Goal: Task Accomplishment & Management: Manage account settings

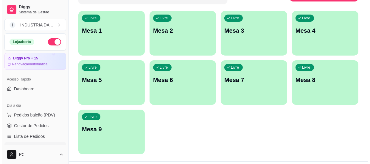
scroll to position [54, 0]
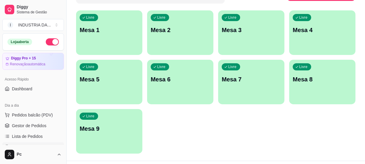
click at [109, 32] on p "Mesa 1" at bounding box center [109, 30] width 59 height 8
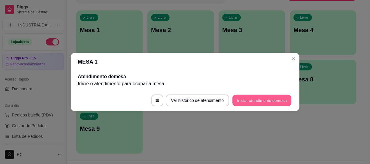
click at [277, 97] on button "Iniciar atendimento de mesa" at bounding box center [261, 101] width 59 height 12
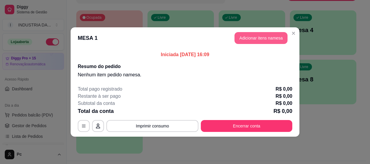
click at [253, 37] on button "Adicionar itens na mesa" at bounding box center [260, 38] width 53 height 12
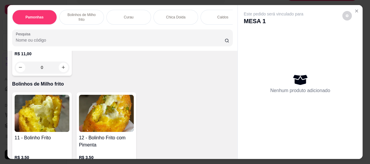
scroll to position [298, 0]
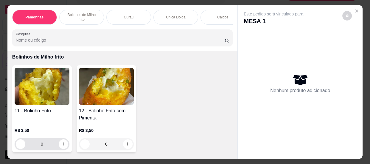
click at [44, 147] on input "0" at bounding box center [41, 144] width 33 height 12
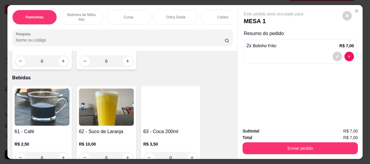
scroll to position [784, 0]
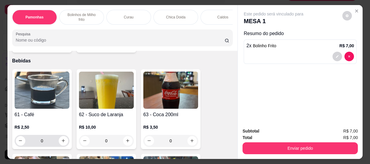
type input "2"
click at [50, 141] on input "0" at bounding box center [41, 141] width 33 height 12
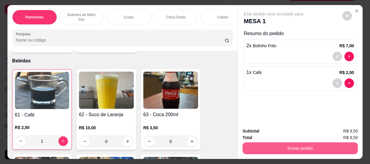
type input "1"
click at [289, 145] on button "Enviar pedido" at bounding box center [299, 149] width 115 height 12
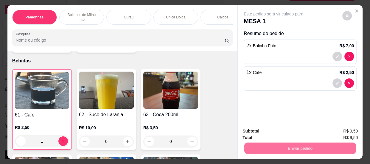
click at [282, 131] on button "Não registrar e enviar pedido" at bounding box center [280, 131] width 60 height 11
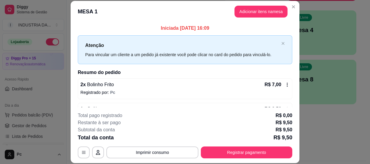
click at [252, 157] on button "Registrar pagamento" at bounding box center [246, 153] width 91 height 12
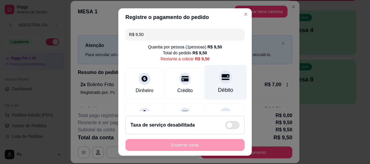
click at [221, 80] on icon at bounding box center [225, 77] width 8 height 8
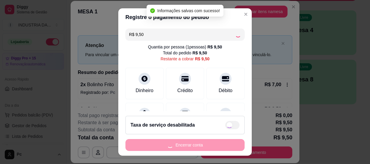
type input "R$ 0,00"
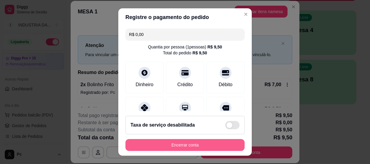
click at [156, 140] on button "Encerrar conta" at bounding box center [184, 145] width 119 height 12
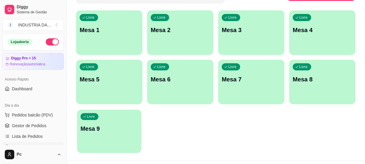
click at [99, 151] on div "button" at bounding box center [109, 149] width 64 height 7
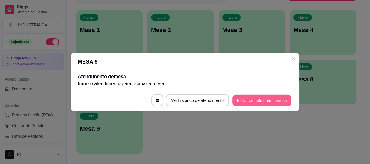
click at [251, 98] on button "Iniciar atendimento de mesa" at bounding box center [261, 101] width 59 height 12
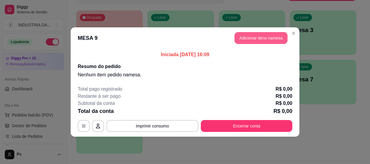
click at [248, 31] on header "MESA 9 Adicionar itens na mesa" at bounding box center [185, 37] width 229 height 21
click at [252, 37] on button "Adicionar itens na mesa" at bounding box center [260, 38] width 53 height 12
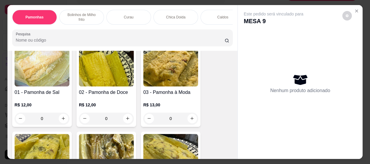
scroll to position [54, 0]
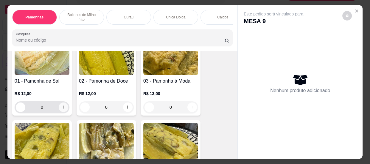
click at [61, 108] on icon "increase-product-quantity" at bounding box center [63, 107] width 4 height 4
type input "1"
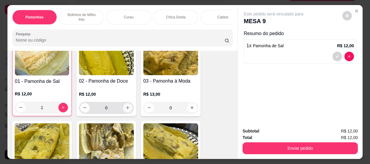
scroll to position [54, 0]
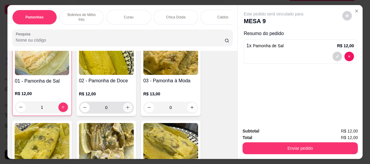
click at [125, 109] on icon "increase-product-quantity" at bounding box center [127, 107] width 4 height 4
type input "1"
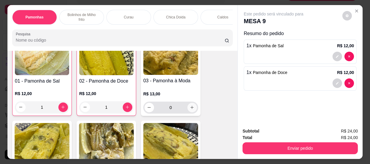
click at [190, 109] on icon "increase-product-quantity" at bounding box center [192, 107] width 4 height 4
type input "1"
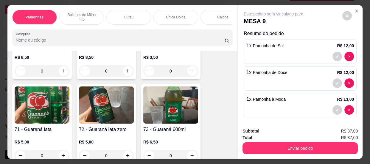
scroll to position [1055, 0]
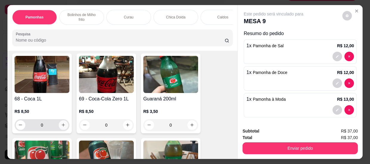
click at [62, 124] on button "increase-product-quantity" at bounding box center [64, 126] width 10 height 10
type input "1"
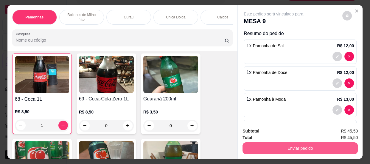
click at [274, 146] on button "Enviar pedido" at bounding box center [299, 149] width 115 height 12
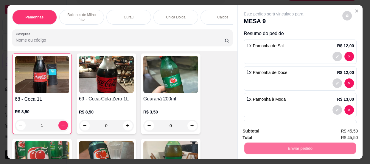
click at [272, 130] on button "Não registrar e enviar pedido" at bounding box center [280, 131] width 62 height 11
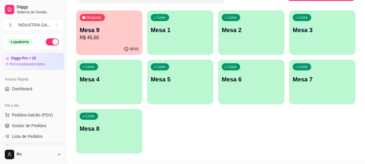
click at [97, 82] on p "Mesa 4" at bounding box center [109, 79] width 59 height 8
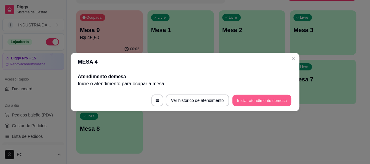
click at [255, 96] on button "Iniciar atendimento de mesa" at bounding box center [261, 101] width 59 height 12
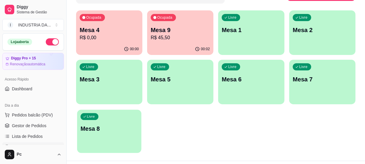
click at [77, 134] on div "Livre Mesa 8" at bounding box center [109, 128] width 64 height 36
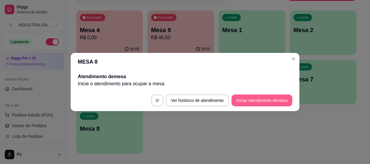
click at [248, 100] on button "Iniciar atendimento de mesa" at bounding box center [261, 101] width 61 height 12
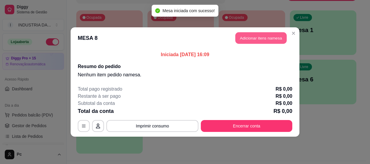
click at [248, 35] on button "Adicionar itens na mesa" at bounding box center [260, 38] width 51 height 12
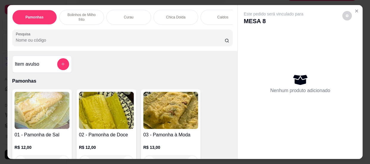
scroll to position [27, 0]
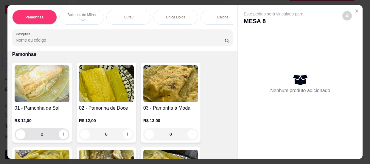
click at [46, 134] on input "0" at bounding box center [41, 135] width 33 height 12
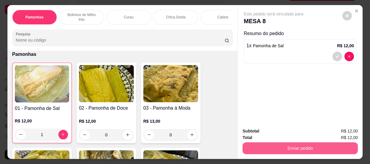
type input "1"
click at [303, 143] on button "Enviar pedido" at bounding box center [299, 149] width 115 height 12
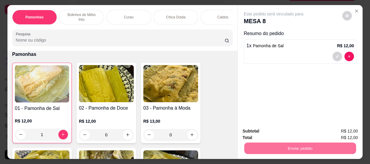
click at [294, 129] on button "Não registrar e enviar pedido" at bounding box center [280, 131] width 60 height 11
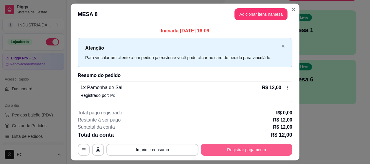
click at [228, 146] on button "Registrar pagamento" at bounding box center [246, 150] width 91 height 12
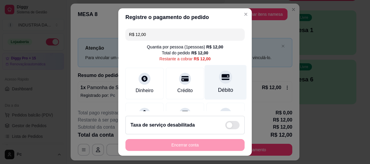
click at [226, 79] on div "Débito" at bounding box center [225, 82] width 42 height 35
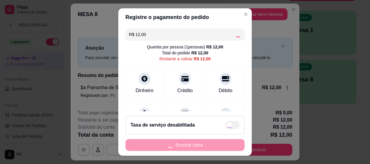
click at [211, 144] on div "Encerrar conta" at bounding box center [184, 145] width 119 height 12
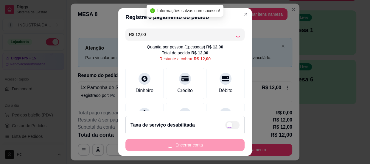
click at [211, 144] on div "Encerrar conta" at bounding box center [184, 145] width 119 height 12
type input "R$ 0,00"
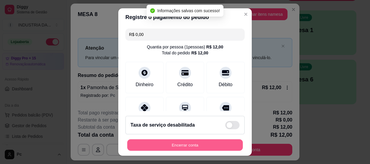
click at [211, 144] on button "Encerrar conta" at bounding box center [184, 146] width 115 height 12
click at [211, 144] on div "Encerrar conta" at bounding box center [184, 145] width 119 height 12
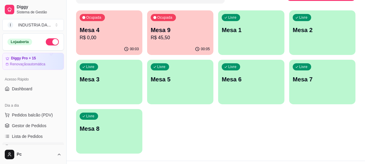
click at [265, 39] on div "Livre Mesa 1" at bounding box center [251, 28] width 66 height 37
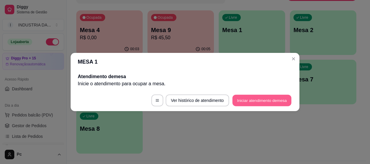
click at [266, 96] on button "Iniciar atendimento de mesa" at bounding box center [261, 101] width 59 height 12
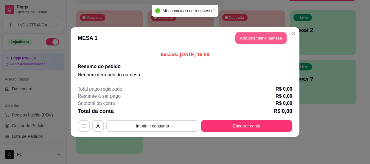
click at [253, 35] on button "Adicionar itens na mesa" at bounding box center [260, 38] width 51 height 12
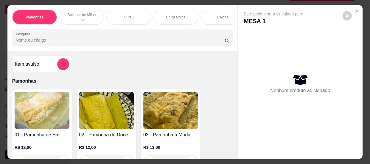
scroll to position [135, 0]
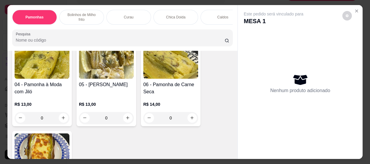
click at [45, 119] on input "0" at bounding box center [41, 118] width 33 height 12
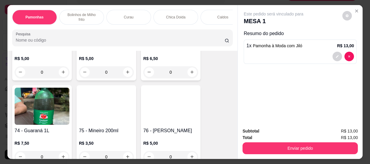
scroll to position [1217, 0]
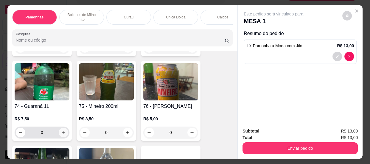
type input "1"
click at [61, 133] on icon "increase-product-quantity" at bounding box center [63, 132] width 4 height 4
type input "1"
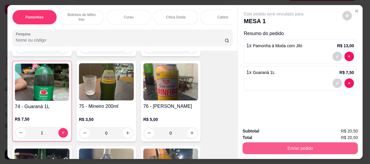
click at [285, 145] on button "Enviar pedido" at bounding box center [299, 149] width 115 height 12
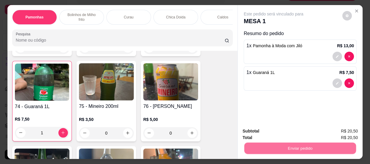
click at [278, 131] on button "Não registrar e enviar pedido" at bounding box center [280, 131] width 62 height 11
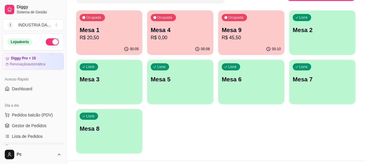
click at [253, 23] on div "Ocupada Mesa 9 R$ 45,50" at bounding box center [251, 26] width 66 height 33
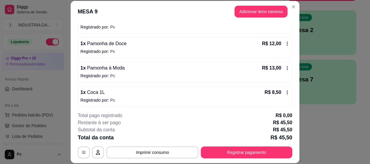
scroll to position [67, 0]
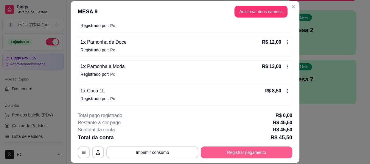
click at [236, 150] on button "Registrar pagamento" at bounding box center [246, 153] width 91 height 12
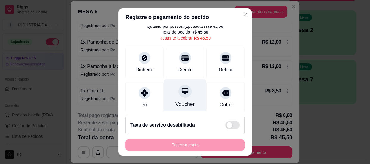
scroll to position [27, 0]
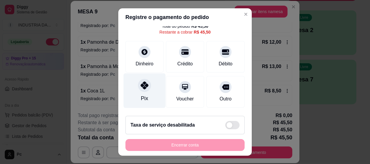
click at [145, 86] on div at bounding box center [144, 85] width 13 height 13
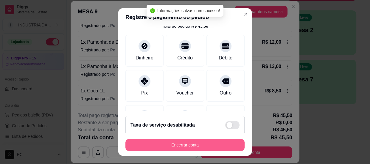
type input "R$ 0,00"
click at [209, 147] on button "Encerrar conta" at bounding box center [184, 145] width 119 height 12
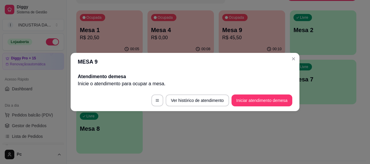
scroll to position [0, 0]
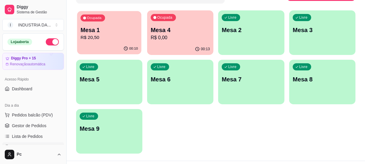
click at [120, 44] on div "00:10" at bounding box center [109, 48] width 64 height 11
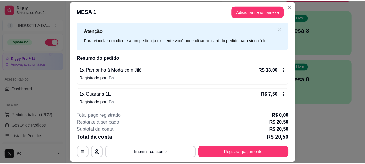
scroll to position [18, 0]
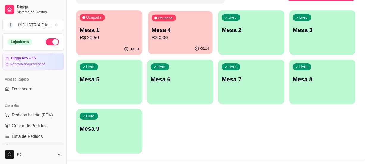
click at [195, 36] on p "R$ 0,00" at bounding box center [180, 37] width 57 height 7
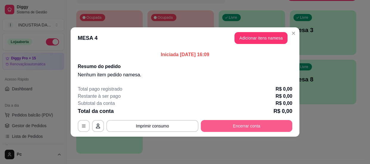
click at [247, 127] on button "Encerrar conta" at bounding box center [246, 126] width 91 height 12
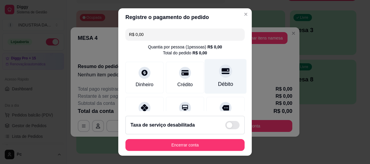
click at [221, 69] on icon at bounding box center [225, 71] width 8 height 8
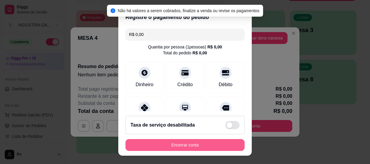
click at [192, 146] on button "Encerrar conta" at bounding box center [184, 145] width 119 height 12
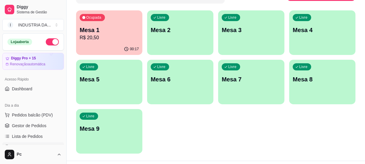
click at [129, 29] on p "Mesa 1" at bounding box center [109, 30] width 59 height 8
click at [338, 30] on p "Mesa 4" at bounding box center [322, 30] width 59 height 8
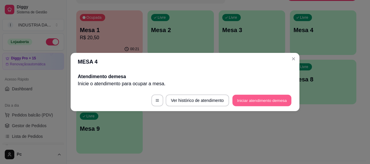
click at [256, 98] on button "Iniciar atendimento de mesa" at bounding box center [261, 101] width 59 height 12
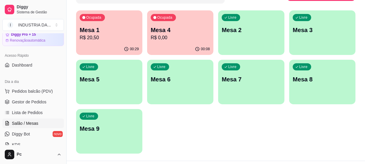
scroll to position [27, 0]
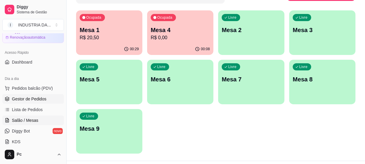
click at [38, 101] on span "Gestor de Pedidos" at bounding box center [29, 99] width 35 height 6
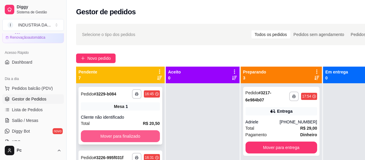
click at [123, 137] on button "Mover para finalizado" at bounding box center [120, 136] width 79 height 12
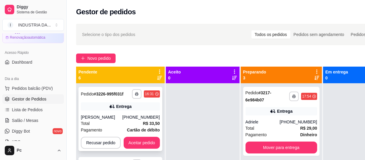
click at [123, 119] on div "Janaina Dias de Freitas" at bounding box center [102, 117] width 42 height 6
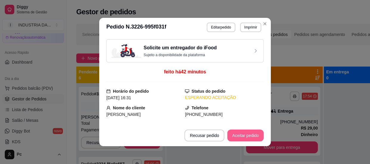
click at [240, 134] on button "Aceitar pedido" at bounding box center [245, 136] width 36 height 12
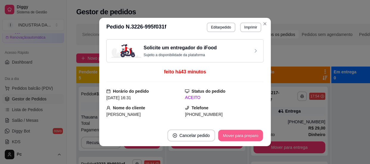
click at [240, 134] on button "Mover para preparo" at bounding box center [240, 136] width 45 height 12
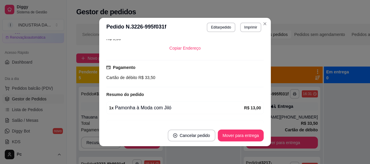
scroll to position [189, 0]
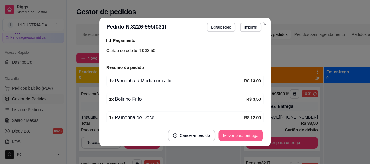
click at [241, 141] on div "Mover para entrega" at bounding box center [240, 136] width 46 height 12
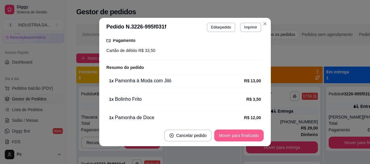
click at [243, 130] on button "Mover para finalizado" at bounding box center [238, 136] width 49 height 12
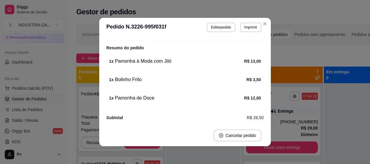
scroll to position [170, 0]
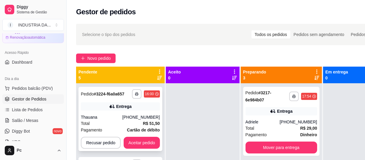
click at [119, 118] on div "Thauana" at bounding box center [102, 117] width 42 height 6
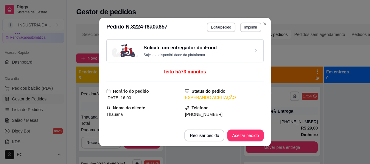
scroll to position [27, 0]
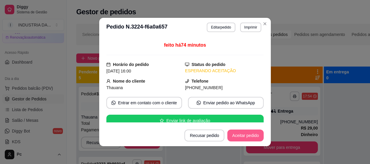
click at [255, 133] on button "Aceitar pedido" at bounding box center [245, 136] width 36 height 12
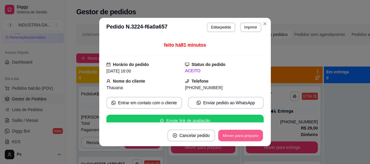
click at [255, 131] on button "Mover para preparo" at bounding box center [240, 136] width 45 height 12
click at [255, 131] on div "Mover para preparo" at bounding box center [236, 136] width 54 height 12
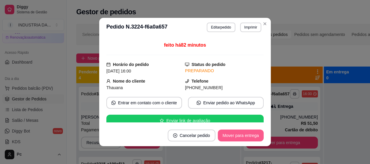
click at [252, 134] on button "Mover para entrega" at bounding box center [240, 136] width 46 height 12
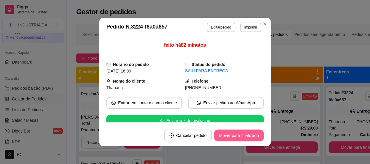
click at [253, 135] on button "Mover para finalizado" at bounding box center [238, 136] width 49 height 12
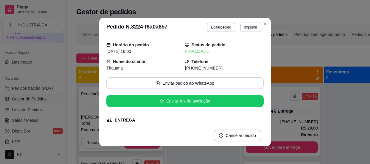
click at [94, 110] on div "**********" at bounding box center [121, 119] width 84 height 64
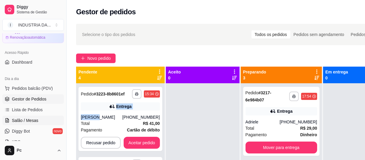
click at [38, 119] on link "Salão / Mesas" at bounding box center [33, 121] width 62 height 10
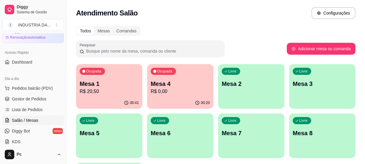
click at [109, 88] on p "R$ 20,50" at bounding box center [109, 91] width 59 height 7
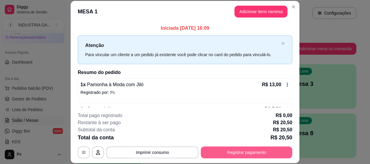
click at [244, 153] on button "Registrar pagamento" at bounding box center [246, 153] width 91 height 12
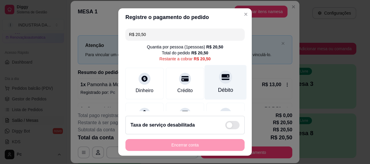
click at [218, 92] on div "Débito" at bounding box center [225, 90] width 15 height 8
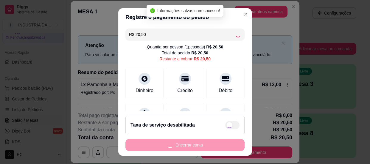
type input "R$ 0,00"
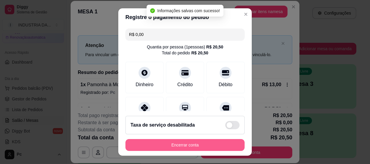
click at [178, 141] on button "Encerrar conta" at bounding box center [184, 145] width 119 height 12
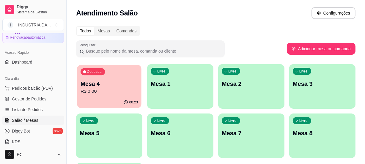
click at [79, 79] on div "Ocupada Mesa 4 R$ 0,00" at bounding box center [109, 81] width 64 height 32
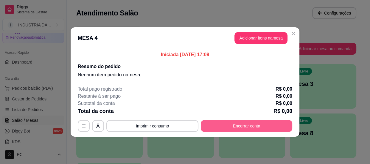
click at [230, 122] on button "Encerrar conta" at bounding box center [246, 126] width 91 height 12
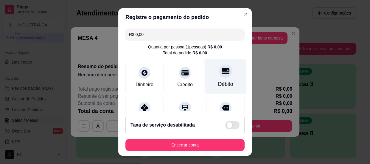
click at [218, 77] on div "Débito" at bounding box center [225, 76] width 42 height 35
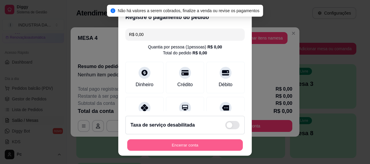
click at [214, 144] on button "Encerrar conta" at bounding box center [184, 146] width 115 height 12
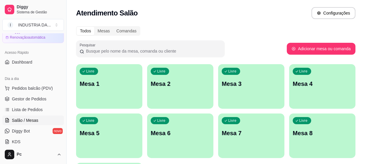
click at [318, 91] on div "Livre Mesa 4" at bounding box center [323, 82] width 66 height 37
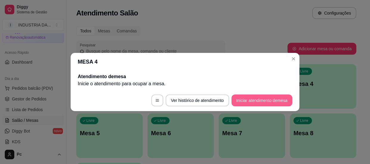
click at [246, 103] on button "Iniciar atendimento de mesa" at bounding box center [261, 101] width 61 height 12
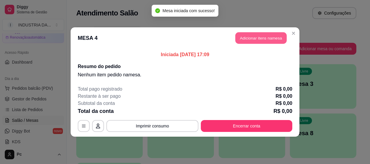
click at [259, 42] on button "Adicionar itens na mesa" at bounding box center [260, 38] width 51 height 12
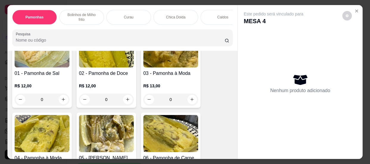
scroll to position [27, 0]
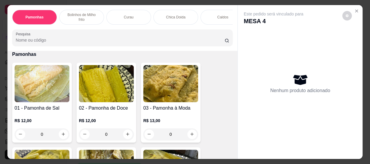
click at [178, 138] on input "0" at bounding box center [170, 135] width 33 height 12
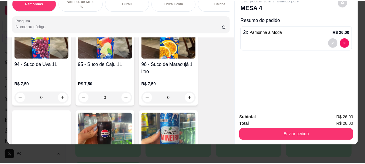
scroll to position [1677, 0]
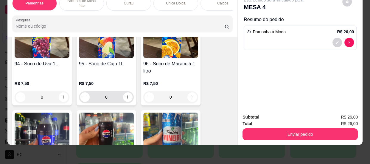
type input "2"
click at [113, 96] on input "0" at bounding box center [106, 97] width 33 height 12
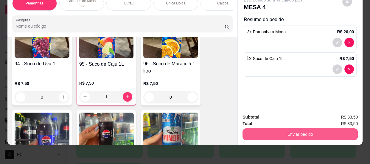
type input "1"
click at [276, 129] on button "Enviar pedido" at bounding box center [299, 135] width 115 height 12
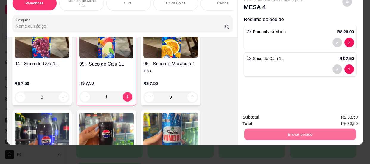
click at [271, 119] on button "Não registrar e enviar pedido" at bounding box center [280, 115] width 62 height 11
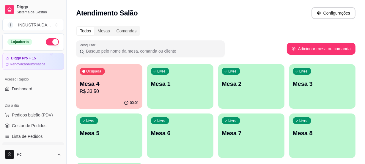
click at [106, 84] on p "Mesa 4" at bounding box center [109, 84] width 59 height 8
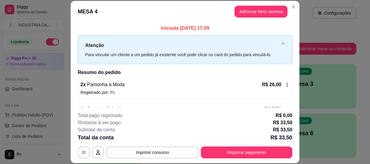
click at [236, 153] on button "Registrar pagamento" at bounding box center [246, 153] width 91 height 12
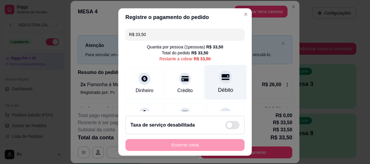
click at [215, 84] on div "Débito" at bounding box center [225, 82] width 42 height 35
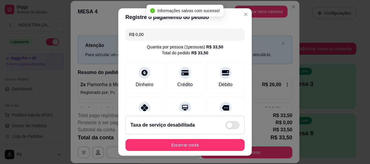
type input "R$ 0,00"
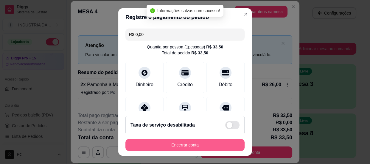
click at [195, 147] on button "Encerrar conta" at bounding box center [184, 145] width 119 height 12
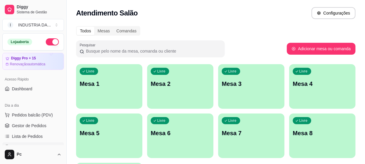
click at [84, 89] on div "Livre Mesa 1" at bounding box center [109, 82] width 66 height 37
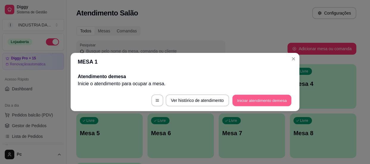
click at [269, 95] on button "Iniciar atendimento de mesa" at bounding box center [261, 101] width 59 height 12
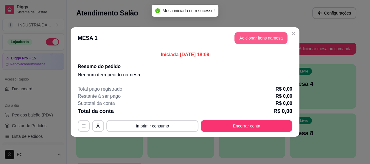
click at [257, 40] on button "Adicionar itens na mesa" at bounding box center [260, 38] width 53 height 12
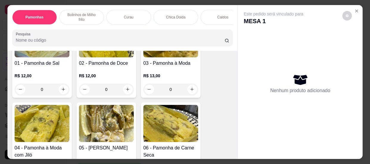
scroll to position [81, 0]
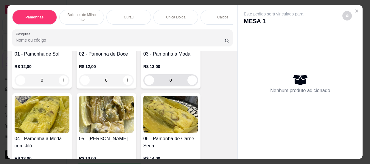
click at [179, 82] on input "0" at bounding box center [170, 80] width 33 height 12
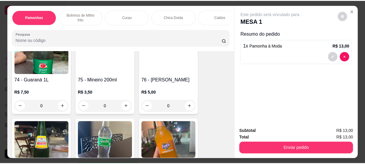
scroll to position [1244, 0]
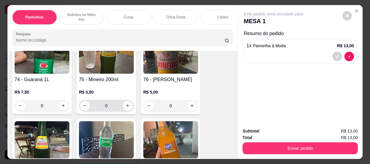
type input "1"
click at [113, 107] on input "0" at bounding box center [106, 106] width 33 height 12
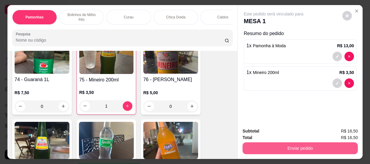
type input "1"
click at [287, 148] on button "Enviar pedido" at bounding box center [299, 149] width 115 height 12
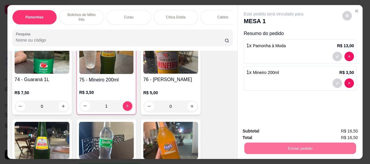
click at [275, 133] on button "Não registrar e enviar pedido" at bounding box center [280, 131] width 62 height 11
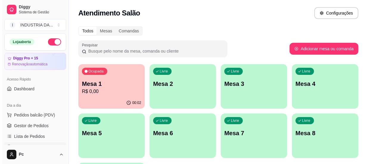
scroll to position [54, 0]
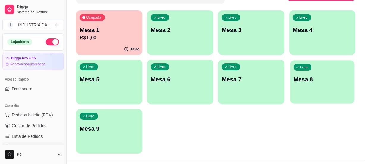
click at [309, 83] on div "Livre Mesa 8" at bounding box center [322, 78] width 64 height 36
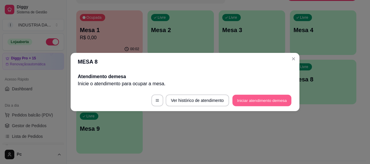
click at [268, 104] on button "Iniciar atendimento de mesa" at bounding box center [261, 101] width 59 height 12
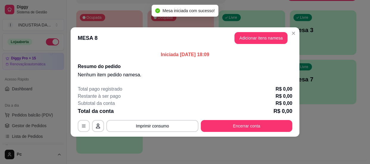
click at [247, 40] on button "Adicionar itens na mesa" at bounding box center [260, 38] width 53 height 12
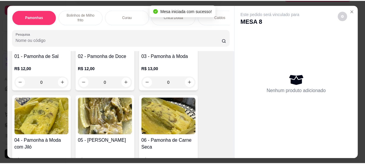
scroll to position [81, 0]
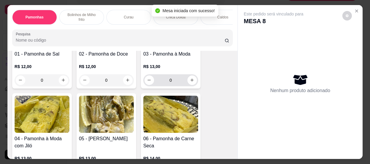
click at [176, 83] on input "0" at bounding box center [170, 80] width 33 height 12
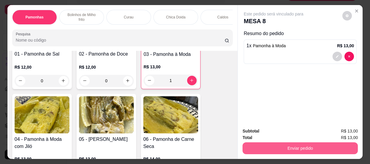
type input "1"
click at [308, 147] on button "Enviar pedido" at bounding box center [300, 149] width 112 height 12
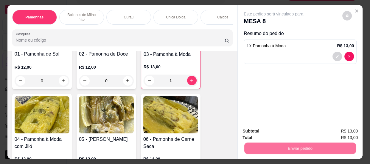
click at [275, 127] on button "Não registrar e enviar pedido" at bounding box center [280, 131] width 62 height 11
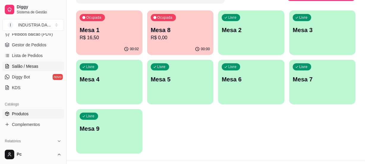
click at [29, 112] on link "Produtos" at bounding box center [33, 114] width 62 height 10
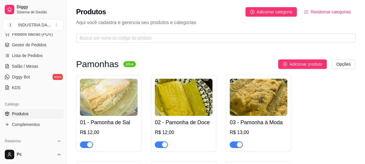
scroll to position [54, 0]
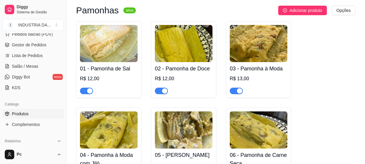
click at [90, 92] on div "button" at bounding box center [89, 90] width 5 height 5
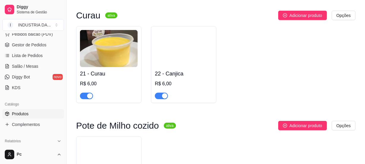
scroll to position [460, 0]
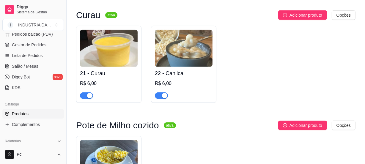
click at [91, 96] on div "button" at bounding box center [89, 95] width 5 height 5
click at [17, 66] on span "Salão / Mesas" at bounding box center [25, 66] width 26 height 6
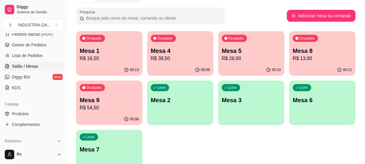
scroll to position [68, 0]
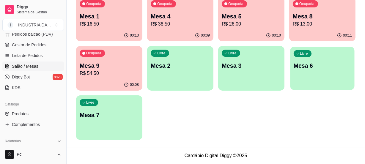
click at [336, 76] on div "Livre Mesa 6" at bounding box center [322, 65] width 64 height 36
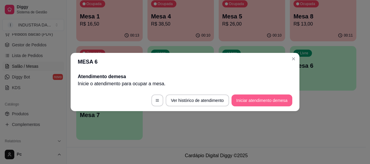
click at [265, 96] on button "Iniciar atendimento de mesa" at bounding box center [261, 101] width 61 height 12
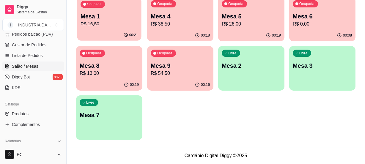
click at [107, 26] on p "R$ 16,50" at bounding box center [109, 24] width 57 height 7
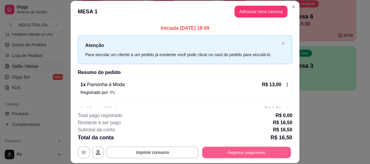
click at [205, 151] on button "Registrar pagamento" at bounding box center [246, 153] width 89 height 12
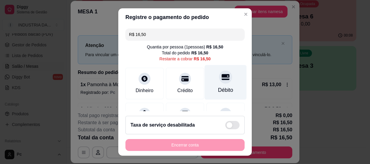
click at [218, 86] on div "Débito" at bounding box center [225, 90] width 15 height 8
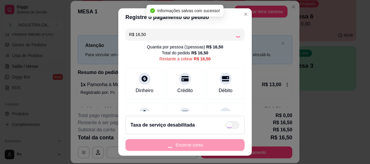
type input "R$ 0,00"
click at [188, 146] on button "Encerrar conta" at bounding box center [184, 145] width 119 height 12
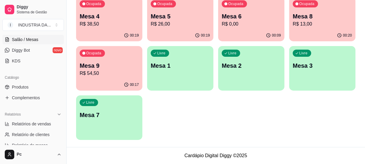
scroll to position [108, 0]
click at [26, 88] on span "Produtos" at bounding box center [20, 87] width 17 height 6
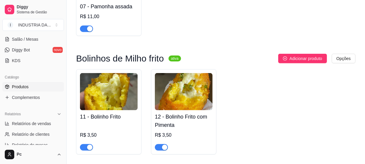
scroll to position [378, 0]
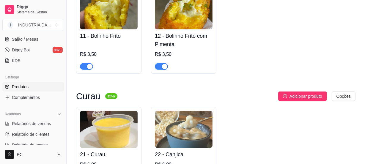
click at [159, 65] on span "button" at bounding box center [161, 66] width 13 height 7
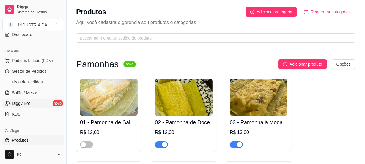
scroll to position [54, 0]
click at [28, 91] on span "Salão / Mesas" at bounding box center [25, 93] width 26 height 6
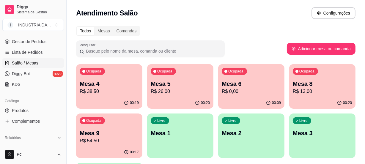
scroll to position [108, 0]
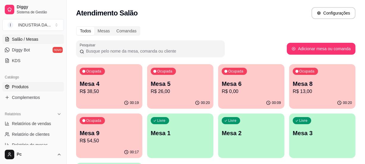
click at [21, 87] on span "Produtos" at bounding box center [20, 87] width 17 height 6
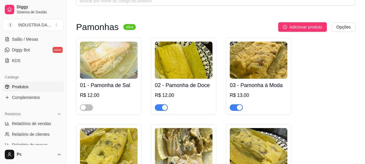
scroll to position [81, 0]
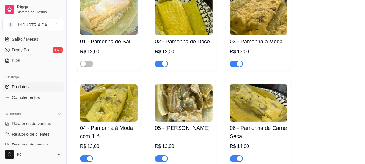
click at [164, 63] on div "button" at bounding box center [164, 63] width 5 height 5
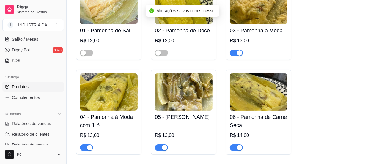
scroll to position [108, 0]
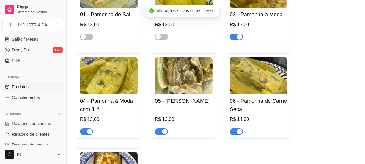
click at [166, 133] on div "button" at bounding box center [164, 131] width 5 height 5
click at [91, 133] on div "button" at bounding box center [89, 131] width 5 height 5
click at [238, 130] on div "button" at bounding box center [239, 131] width 5 height 5
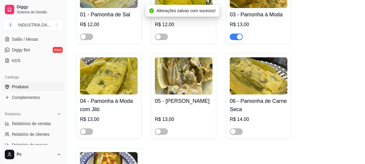
click at [240, 35] on div "button" at bounding box center [239, 36] width 5 height 5
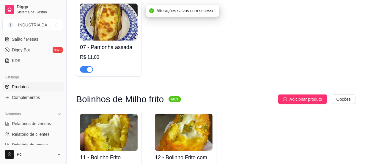
scroll to position [298, 0]
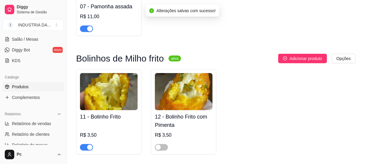
click at [83, 26] on span "button" at bounding box center [86, 29] width 13 height 7
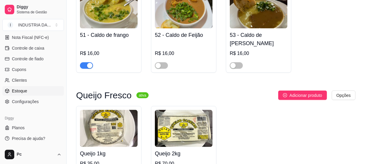
scroll to position [838, 0]
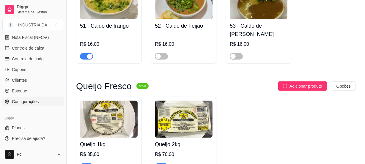
click at [29, 103] on span "Configurações" at bounding box center [25, 102] width 27 height 6
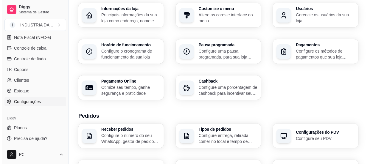
scroll to position [27, 0]
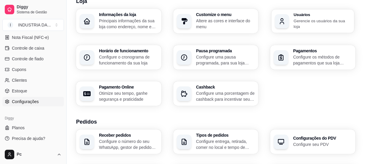
click at [294, 15] on h3 "Usuários" at bounding box center [322, 15] width 57 height 4
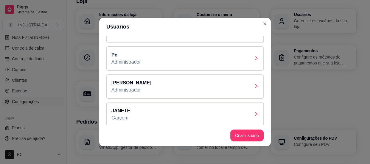
scroll to position [0, 0]
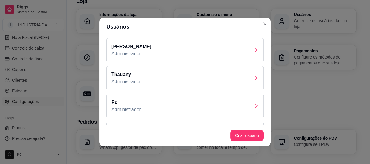
click at [250, 73] on div "Thauany Administrador" at bounding box center [184, 78] width 157 height 24
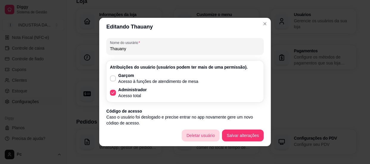
click at [200, 137] on button "Deletar usuário" at bounding box center [200, 136] width 38 height 12
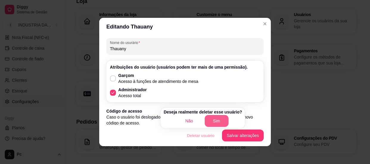
click at [211, 120] on button "Sim" at bounding box center [216, 121] width 24 height 12
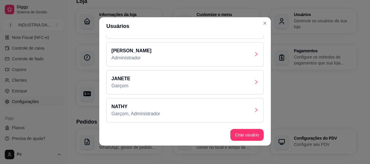
scroll to position [1, 0]
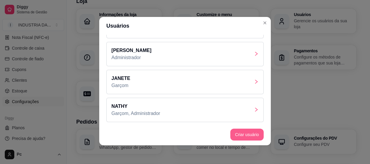
click at [249, 134] on button "Criar usuário" at bounding box center [246, 135] width 33 height 12
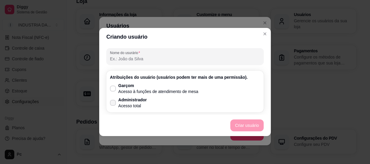
click at [125, 102] on p "Administrador" at bounding box center [132, 100] width 29 height 6
click at [113, 104] on input "Administrador Acesso total" at bounding box center [111, 106] width 4 height 4
click at [140, 101] on p "Administrador" at bounding box center [132, 100] width 29 height 6
click at [113, 104] on input "Administrador Acesso total" at bounding box center [111, 106] width 4 height 4
checkbox input "false"
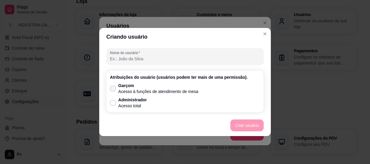
click at [142, 90] on p "Acesso à funções de atendimento de mesa" at bounding box center [158, 92] width 80 height 6
click at [113, 90] on input "Garçom Acesso à funções de atendimento de mesa" at bounding box center [111, 92] width 4 height 4
checkbox input "true"
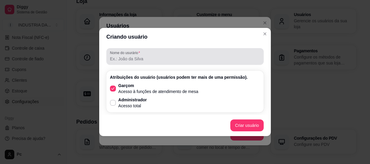
click at [176, 63] on div "Nome do usurário" at bounding box center [184, 56] width 157 height 17
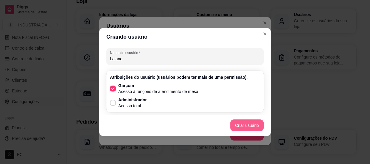
type input "Laiane"
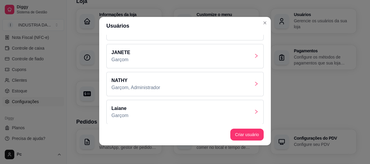
scroll to position [79, 0]
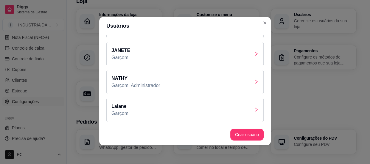
click at [154, 105] on div "[PERSON_NAME]" at bounding box center [184, 110] width 157 height 24
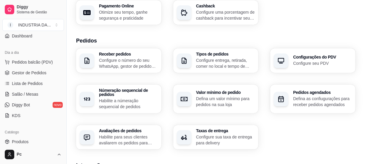
scroll to position [47, 0]
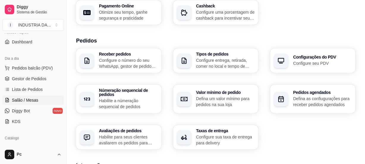
click at [30, 101] on span "Salão / Mesas" at bounding box center [25, 100] width 26 height 6
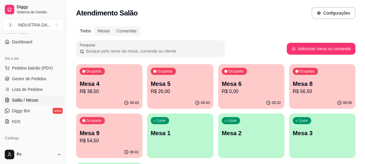
click at [300, 89] on p "R$ 56,50" at bounding box center [322, 91] width 59 height 7
click at [310, 89] on p "R$ 56,50" at bounding box center [322, 91] width 59 height 7
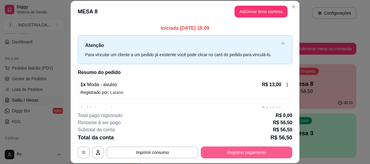
click at [242, 158] on button "Registrar pagamento" at bounding box center [246, 153] width 91 height 12
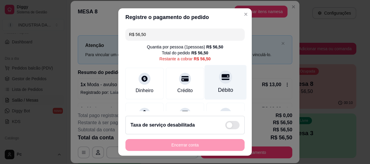
click at [207, 75] on div "Débito" at bounding box center [225, 82] width 42 height 35
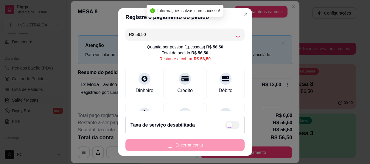
type input "R$ 0,00"
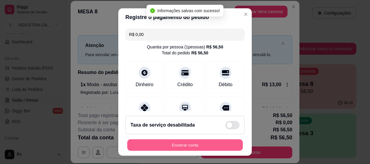
click at [224, 140] on button "Encerrar conta" at bounding box center [184, 146] width 115 height 12
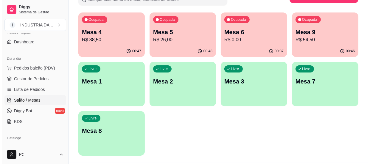
scroll to position [54, 0]
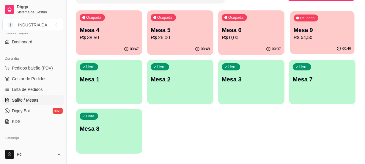
click at [308, 41] on p "R$ 54,50" at bounding box center [322, 37] width 57 height 7
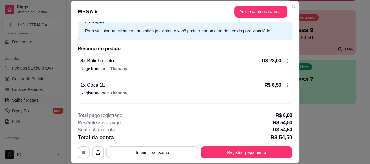
scroll to position [43, 0]
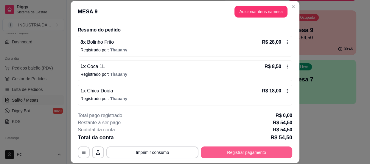
click at [238, 152] on button "Registrar pagamento" at bounding box center [246, 153] width 91 height 12
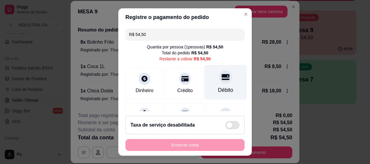
click at [218, 88] on div "Débito" at bounding box center [225, 90] width 15 height 8
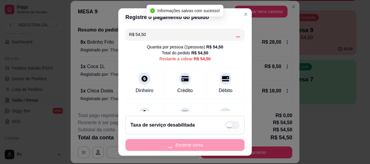
type input "R$ 0,00"
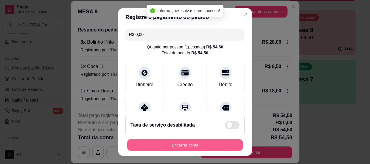
click at [195, 141] on button "Encerrar conta" at bounding box center [184, 146] width 115 height 12
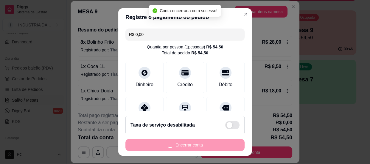
scroll to position [0, 0]
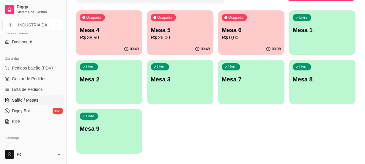
click at [89, 131] on p "Mesa 9" at bounding box center [109, 129] width 59 height 8
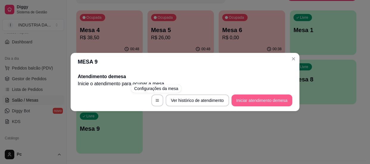
click at [262, 104] on button "Iniciar atendimento de mesa" at bounding box center [261, 101] width 61 height 12
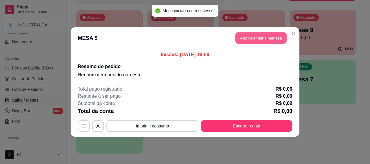
click at [249, 38] on button "Adicionar itens na mesa" at bounding box center [260, 38] width 51 height 12
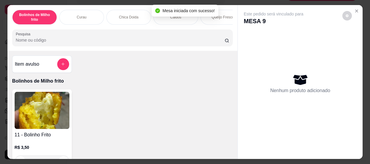
click at [64, 68] on button "add-separate-item" at bounding box center [63, 64] width 12 height 12
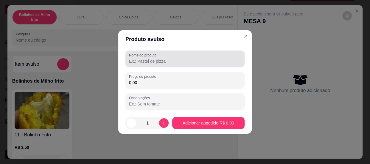
click at [135, 57] on label "Nome do produto" at bounding box center [143, 55] width 29 height 5
click at [135, 58] on input "Nome do produto" at bounding box center [185, 61] width 112 height 6
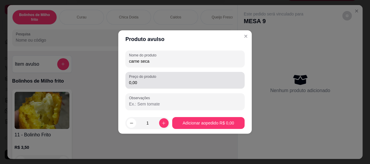
type input "carne seca"
click at [149, 82] on input "0,00" at bounding box center [185, 83] width 112 height 6
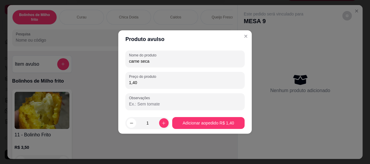
type input "14,00"
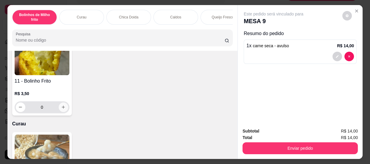
click at [62, 105] on button "increase-product-quantity" at bounding box center [64, 108] width 10 height 10
type input "1"
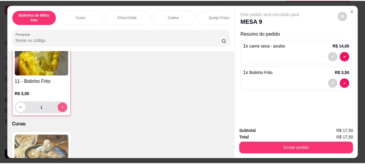
scroll to position [54, 0]
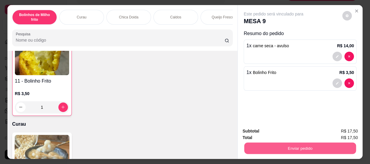
click at [253, 145] on button "Enviar pedido" at bounding box center [300, 149] width 112 height 12
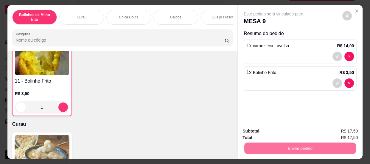
click at [251, 131] on button "Não registrar e enviar pedido" at bounding box center [280, 131] width 62 height 11
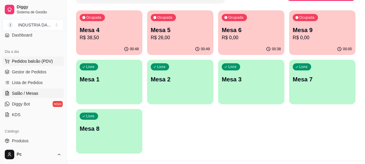
scroll to position [108, 0]
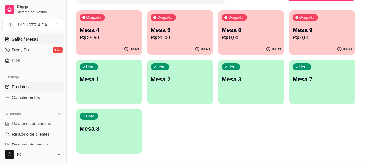
click at [18, 86] on span "Produtos" at bounding box center [20, 87] width 17 height 6
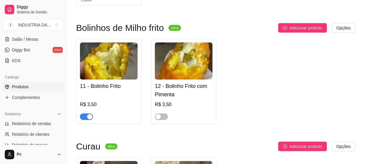
scroll to position [351, 0]
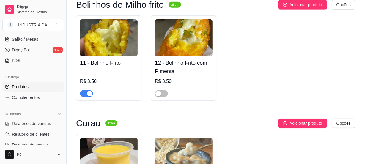
click at [86, 95] on span "button" at bounding box center [86, 93] width 13 height 7
click at [262, 40] on div "11 - Bolinho Frito R$ 3,50 12 - Bolinho Frito com Pimenta R$ 3,50" at bounding box center [216, 57] width 280 height 85
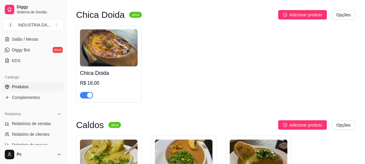
scroll to position [730, 0]
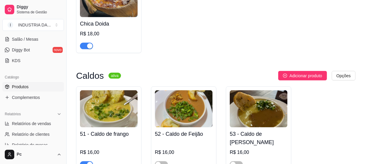
click at [234, 47] on div "Chica Doida R$ 18,00" at bounding box center [216, 14] width 280 height 77
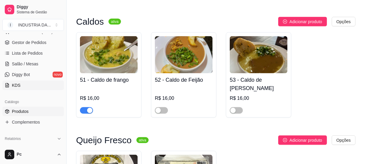
scroll to position [74, 0]
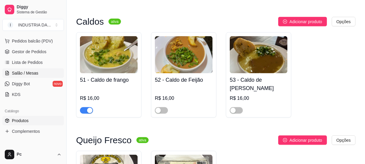
click at [32, 71] on span "Salão / Mesas" at bounding box center [25, 73] width 26 height 6
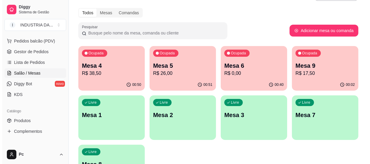
scroll to position [27, 0]
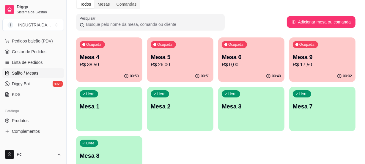
click at [301, 71] on div "00:02" at bounding box center [323, 77] width 66 height 12
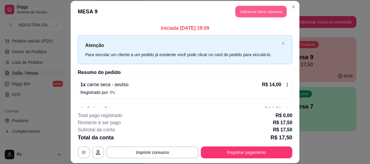
click at [256, 11] on button "Adicionar itens na mesa" at bounding box center [260, 12] width 51 height 12
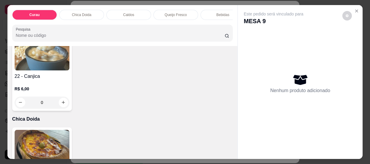
scroll to position [0, 0]
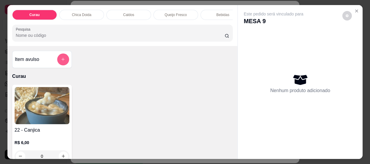
click at [60, 58] on button "add-separate-item" at bounding box center [63, 60] width 12 height 12
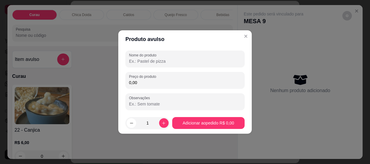
click at [157, 63] on input "Nome do produto" at bounding box center [185, 61] width 112 height 6
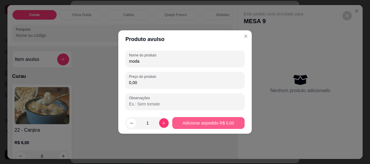
type input "moda"
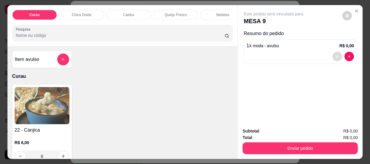
click at [335, 55] on icon "decrease-product-quantity" at bounding box center [337, 57] width 4 height 4
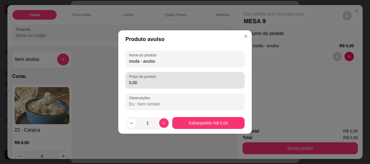
click at [159, 80] on input "0,00" at bounding box center [185, 83] width 112 height 6
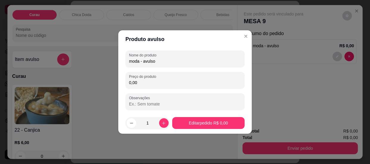
click at [159, 81] on input "0,00" at bounding box center [185, 83] width 112 height 6
click at [161, 83] on input "0,00" at bounding box center [185, 83] width 112 height 6
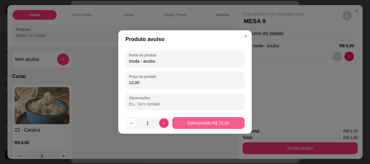
type input "13,00"
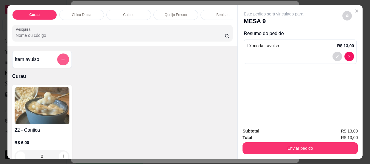
click at [63, 61] on icon "add-separate-item" at bounding box center [63, 59] width 4 height 4
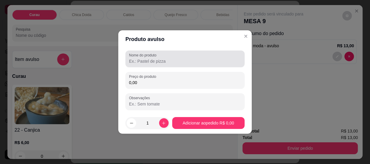
click at [186, 60] on input "Nome do produto" at bounding box center [185, 61] width 112 height 6
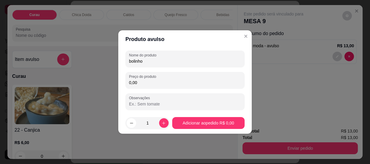
type input "bolinho"
click at [155, 89] on div "Nome do produto bolinho Preço do produto 0,00 Observações" at bounding box center [184, 81] width 119 height 60
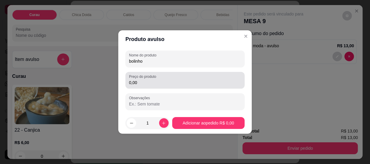
click at [151, 85] on input "0,00" at bounding box center [185, 83] width 112 height 6
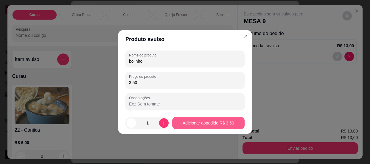
type input "3,50"
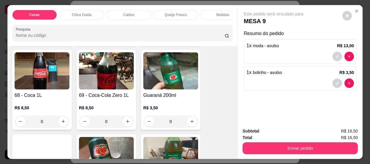
scroll to position [730, 0]
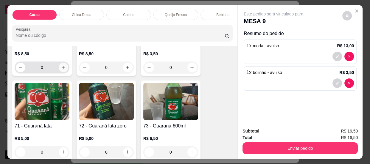
click at [60, 72] on button "increase-product-quantity" at bounding box center [64, 68] width 10 height 10
type input "1"
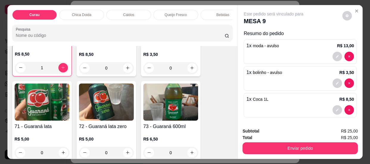
scroll to position [730, 0]
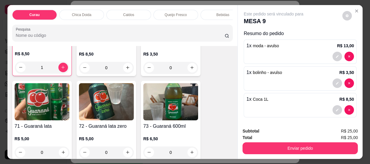
click at [276, 153] on div "Subtotal R$ 25,00 Total R$ 25,00 Enviar pedido" at bounding box center [299, 141] width 125 height 36
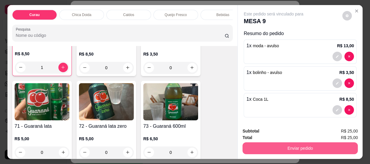
click at [278, 148] on button "Enviar pedido" at bounding box center [299, 149] width 115 height 12
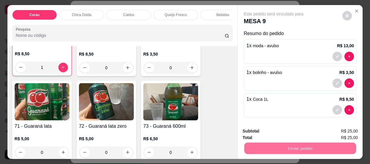
click at [270, 130] on button "Não registrar e enviar pedido" at bounding box center [280, 131] width 62 height 11
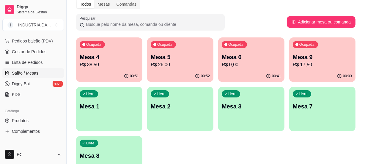
click at [246, 55] on p "Mesa 6" at bounding box center [251, 57] width 59 height 8
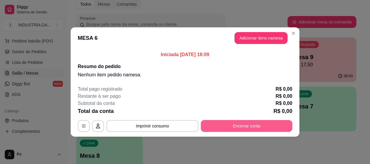
click at [237, 121] on button "Encerrar conta" at bounding box center [246, 126] width 91 height 12
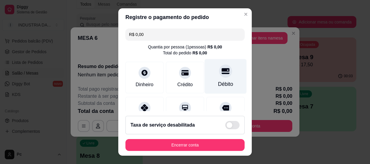
click at [219, 68] on div at bounding box center [225, 71] width 13 height 13
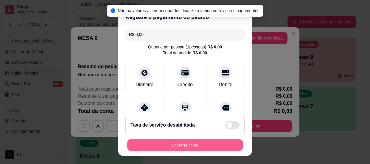
click at [193, 145] on button "Encerrar conta" at bounding box center [184, 146] width 115 height 12
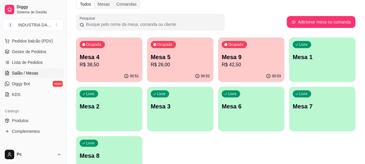
click at [166, 68] on div "Ocupada Mesa 5 R$ 26,00" at bounding box center [180, 53] width 66 height 33
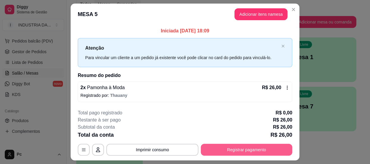
click at [227, 145] on button "Registrar pagamento" at bounding box center [246, 150] width 91 height 12
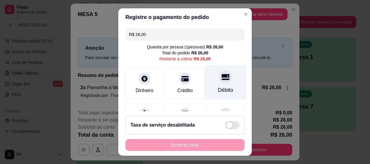
click at [221, 78] on div at bounding box center [225, 77] width 13 height 13
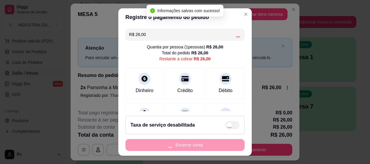
type input "R$ 0,00"
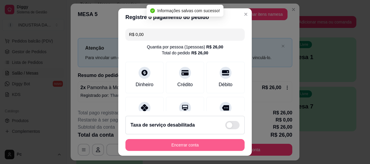
click at [211, 145] on button "Encerrar conta" at bounding box center [184, 145] width 119 height 12
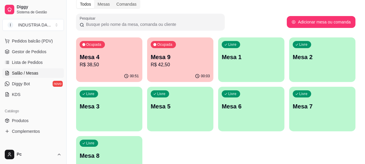
click at [94, 72] on div "00:51" at bounding box center [109, 77] width 66 height 12
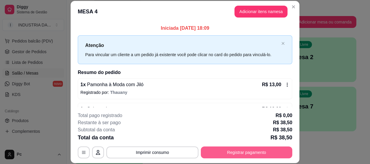
click at [243, 152] on button "Registrar pagamento" at bounding box center [246, 153] width 91 height 12
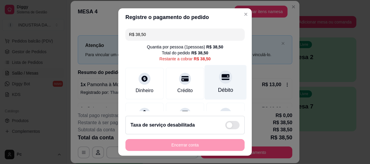
click at [218, 88] on div "Débito" at bounding box center [225, 90] width 15 height 8
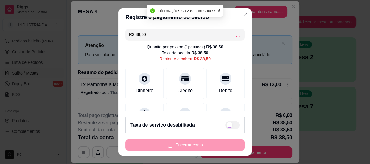
type input "R$ 0,00"
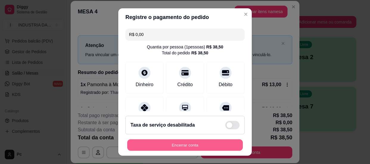
click at [189, 151] on button "Encerrar conta" at bounding box center [184, 146] width 115 height 12
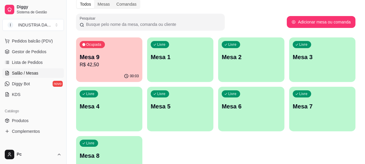
click at [314, 106] on p "Mesa 7" at bounding box center [322, 106] width 59 height 8
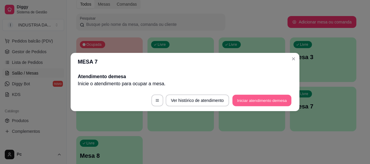
click at [265, 98] on button "Iniciar atendimento de mesa" at bounding box center [261, 101] width 59 height 12
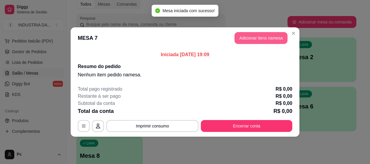
click at [265, 40] on button "Adicionar itens na mesa" at bounding box center [260, 38] width 53 height 12
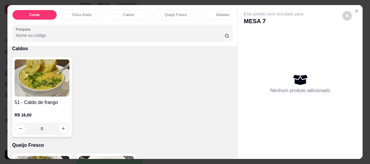
scroll to position [243, 0]
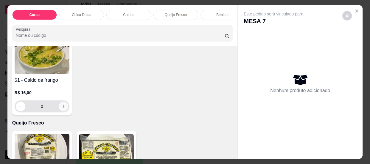
click at [61, 109] on icon "increase-product-quantity" at bounding box center [63, 106] width 4 height 4
type input "1"
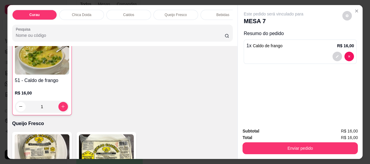
scroll to position [244, 0]
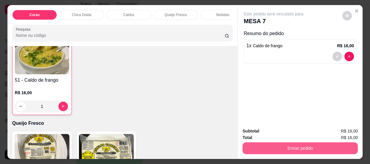
click at [315, 146] on button "Enviar pedido" at bounding box center [299, 149] width 115 height 12
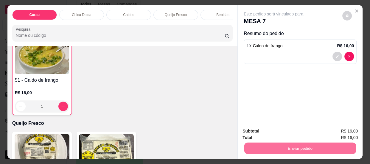
click at [292, 133] on button "Não registrar e enviar pedido" at bounding box center [280, 131] width 60 height 11
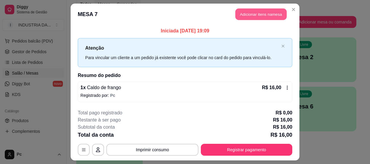
click at [257, 14] on button "Adicionar itens na mesa" at bounding box center [260, 15] width 51 height 12
